Goal: Navigation & Orientation: Find specific page/section

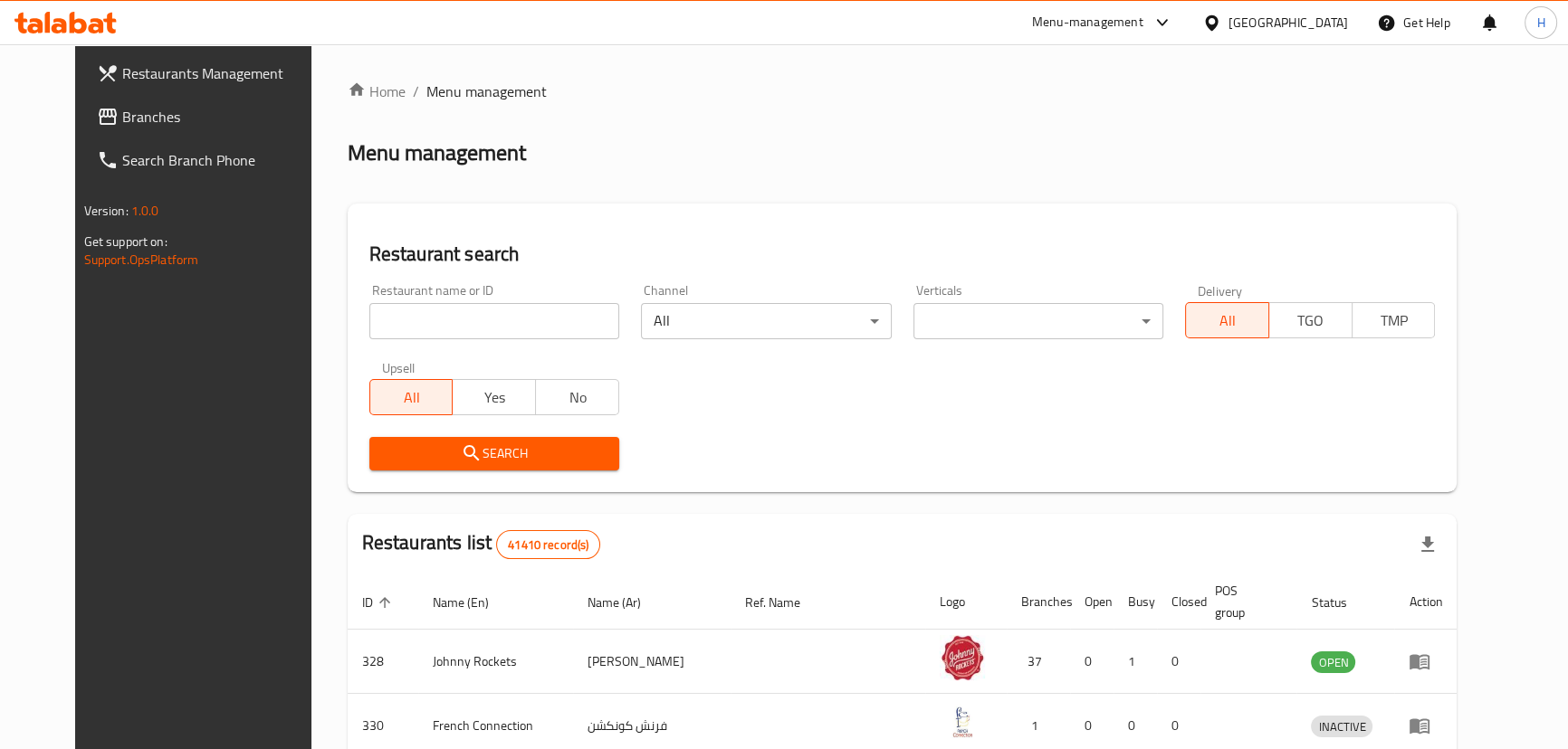
click at [127, 111] on span "Branches" at bounding box center [222, 116] width 200 height 22
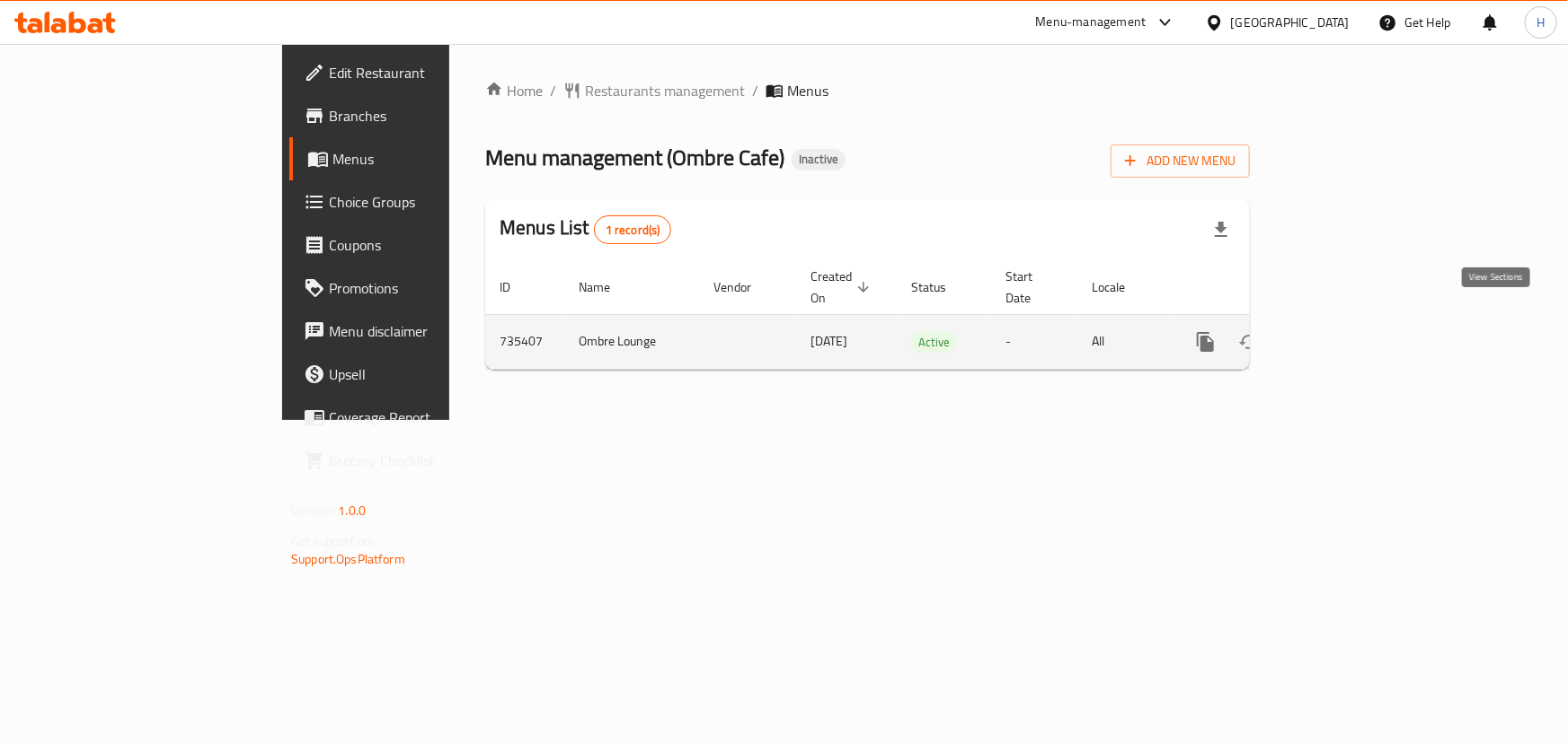
click at [1356, 323] on link "enhanced table" at bounding box center [1335, 343] width 43 height 43
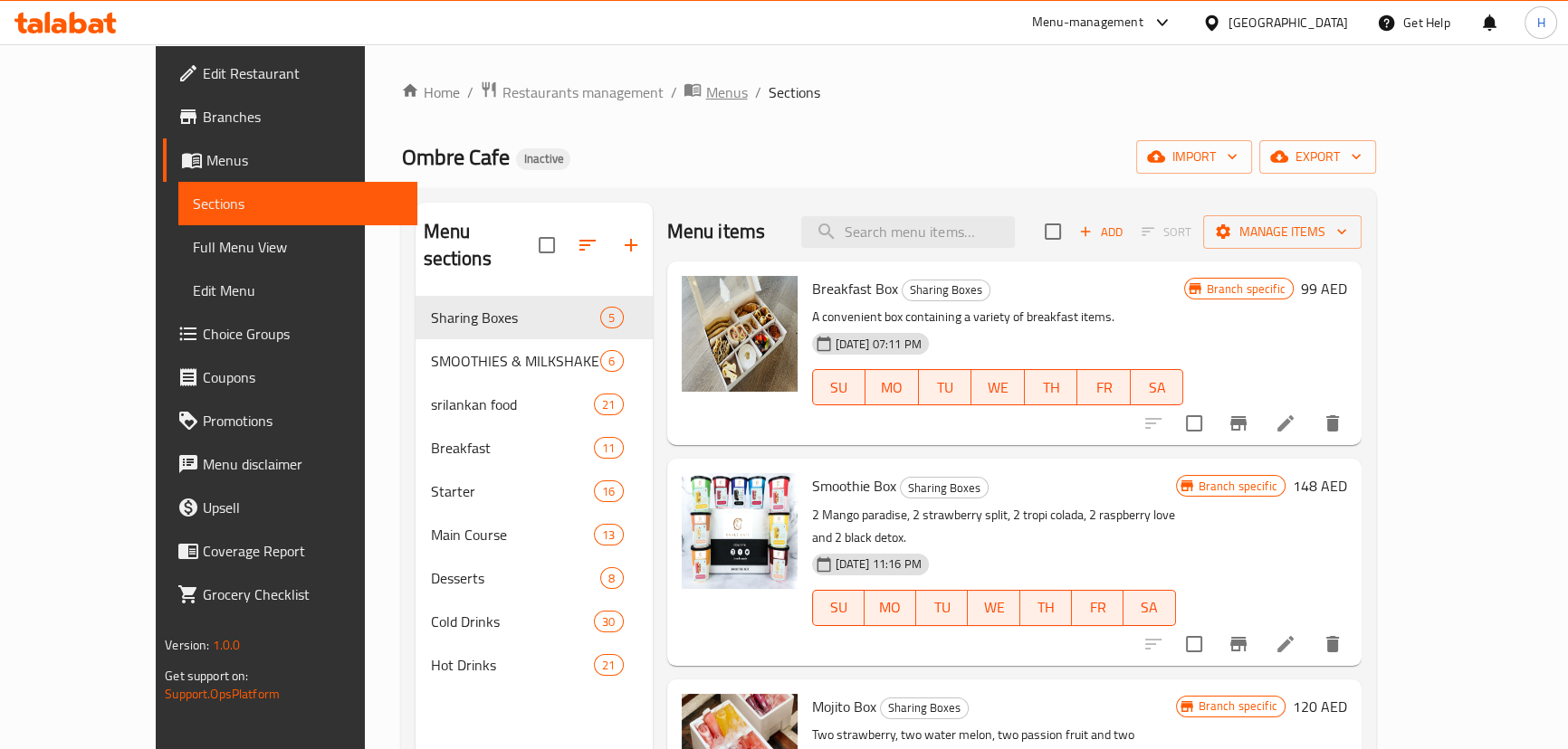
click at [705, 97] on span "Menus" at bounding box center [726, 92] width 42 height 22
